Goal: Task Accomplishment & Management: Manage account settings

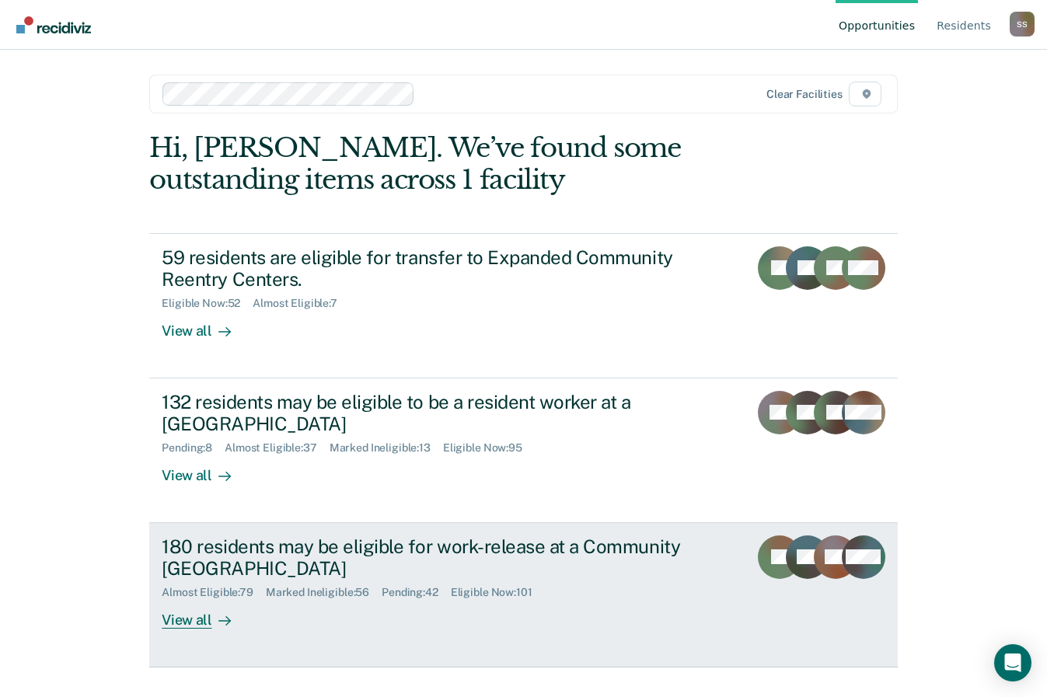
click at [187, 563] on div "180 residents may be eligible for work-release at a Community [GEOGRAPHIC_DATA]" at bounding box center [435, 558] width 546 height 45
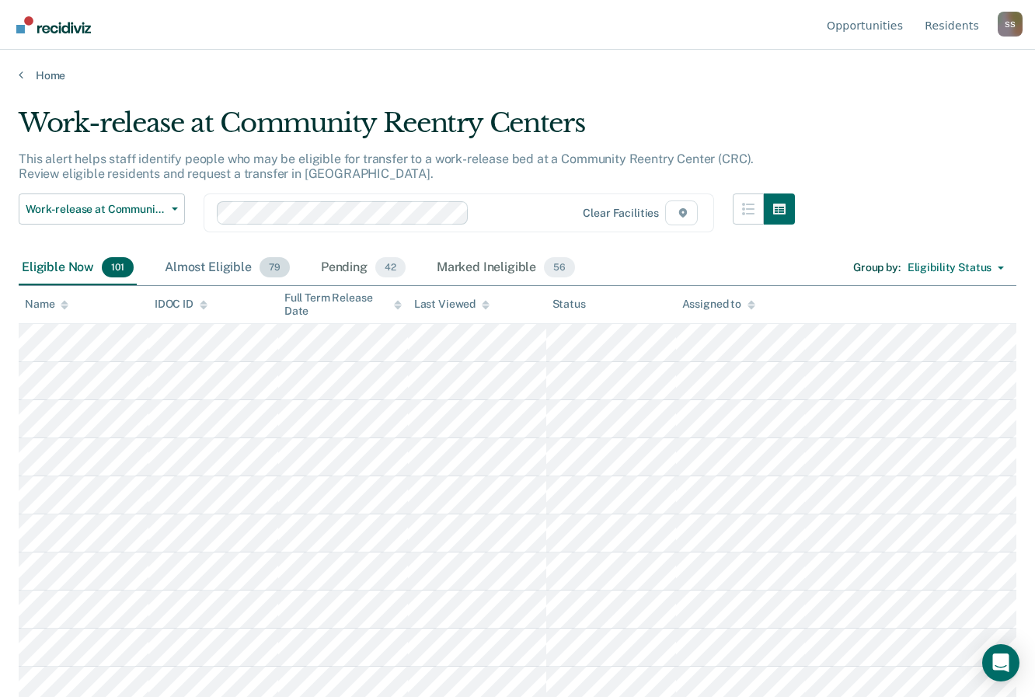
click at [215, 277] on div "Almost Eligible 79" at bounding box center [227, 268] width 131 height 34
click at [352, 269] on div "Pending 42" at bounding box center [363, 268] width 91 height 34
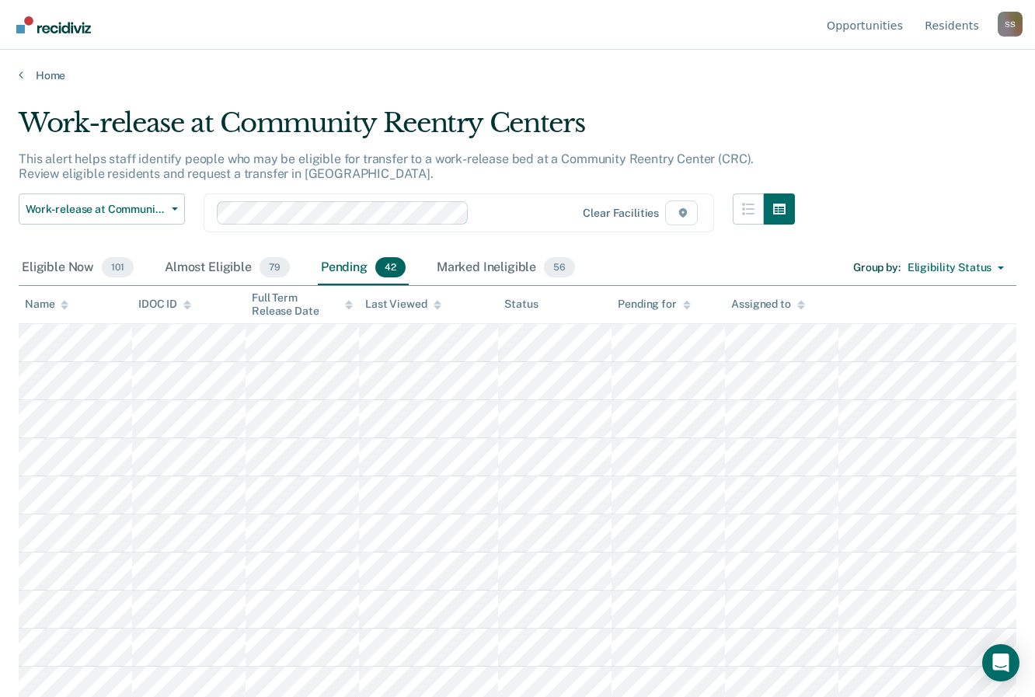
drag, startPoint x: 465, startPoint y: 266, endPoint x: 633, endPoint y: 116, distance: 225.1
click at [465, 266] on div "Marked Ineligible 56" at bounding box center [506, 268] width 145 height 34
click at [57, 73] on link "Home" at bounding box center [518, 75] width 998 height 14
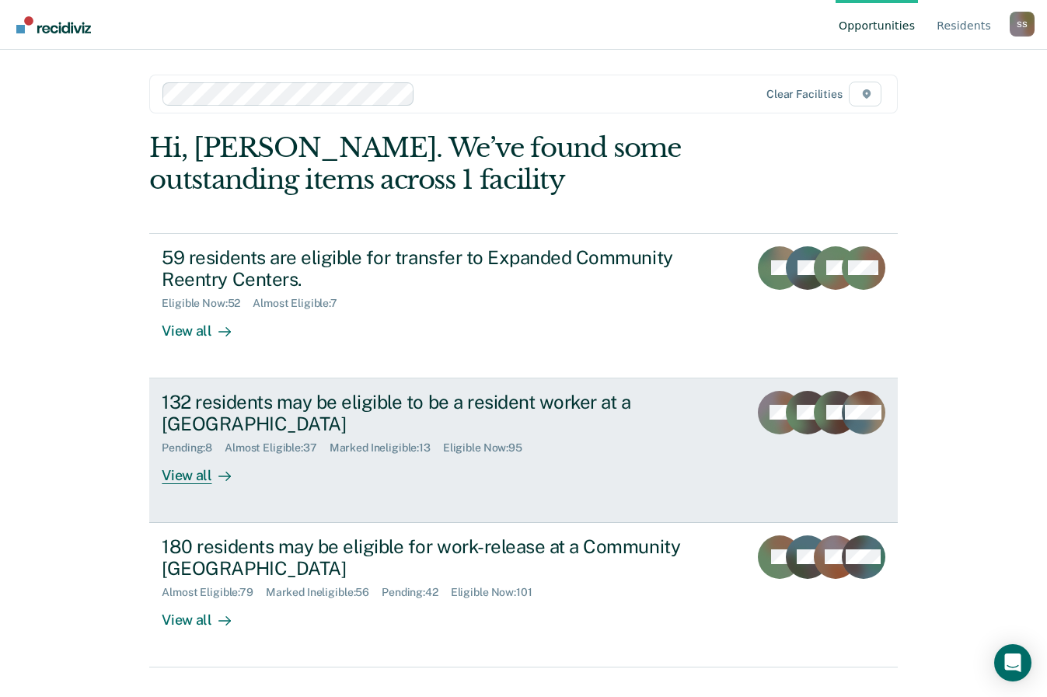
click at [188, 396] on div "132 residents may be eligible to be a resident worker at a [GEOGRAPHIC_DATA]" at bounding box center [435, 413] width 546 height 45
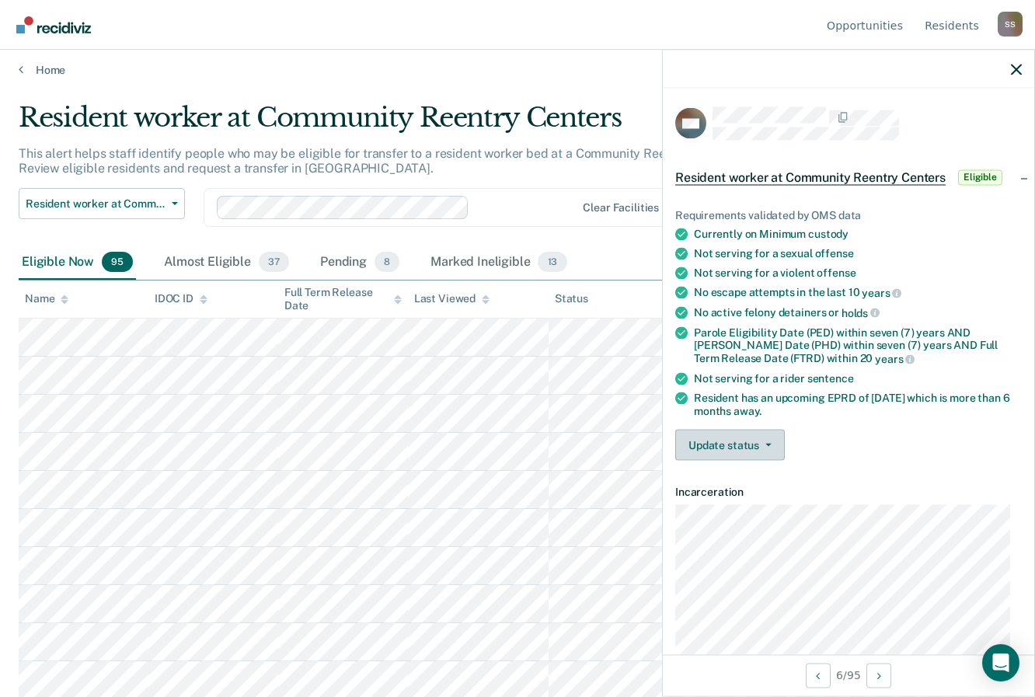
scroll to position [5, 0]
click at [770, 445] on button "Update status" at bounding box center [730, 445] width 110 height 31
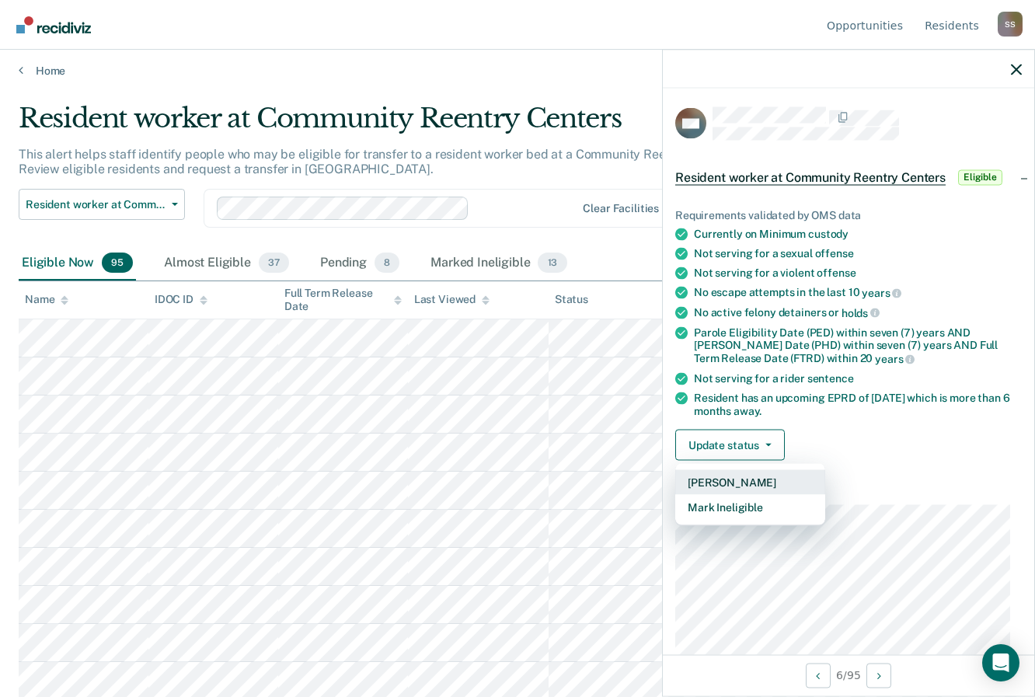
click at [736, 484] on button "[PERSON_NAME]" at bounding box center [750, 482] width 150 height 25
